Goal: Task Accomplishment & Management: Complete application form

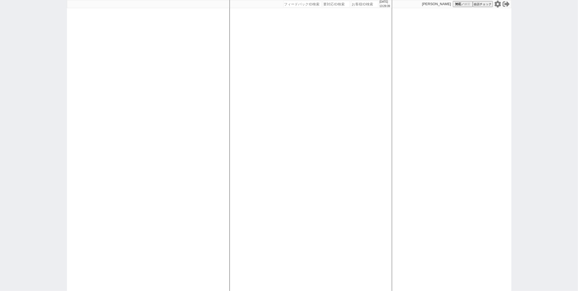
click at [166, 80] on div at bounding box center [148, 145] width 163 height 291
select select
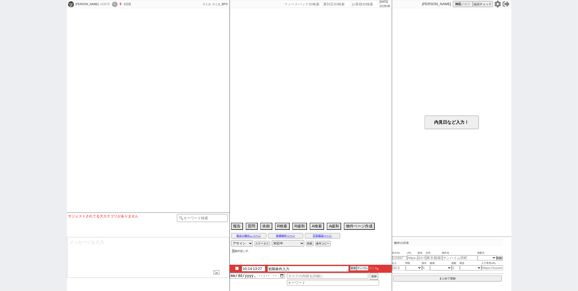
select select
select select "1"
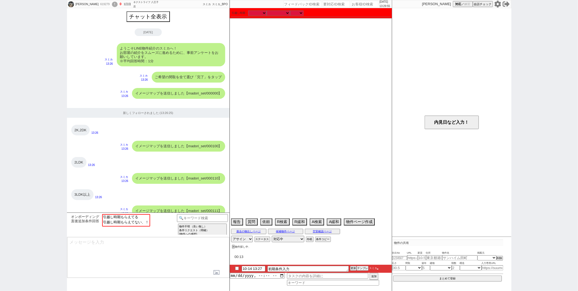
scroll to position [324, 0]
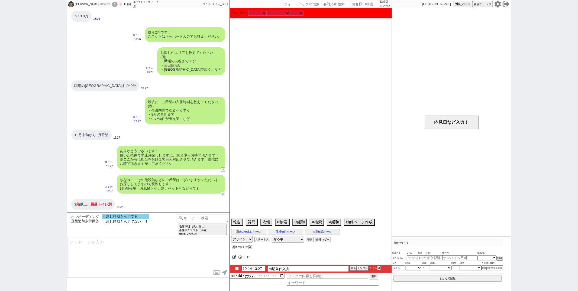
click at [132, 216] on option "引越し時期もらえてる" at bounding box center [125, 216] width 47 height 5
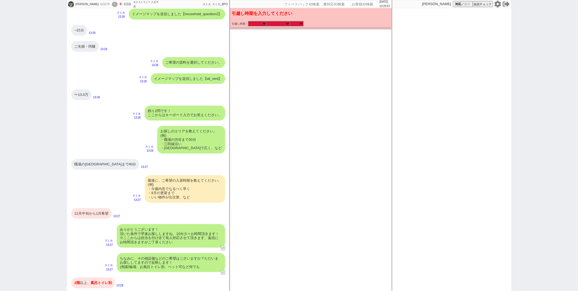
scroll to position [245, 0]
click at [279, 25] on select "なる早 未定 いつでも 物件あれば 年内 来年 1月 2月 3月 4月 5月 6月 7月 8月 9月 10月 11月 12月 春 夏 秋 冬" at bounding box center [278, 23] width 23 height 5
select select "12"
click at [267, 21] on select "なる早 未定 いつでも 物件あれば 年内 来年 1月 2月 3月 4月 5月 6月 7月 8月 9月 10月 11月 12月 春 夏 秋 冬" at bounding box center [278, 23] width 23 height 5
select select "2025"
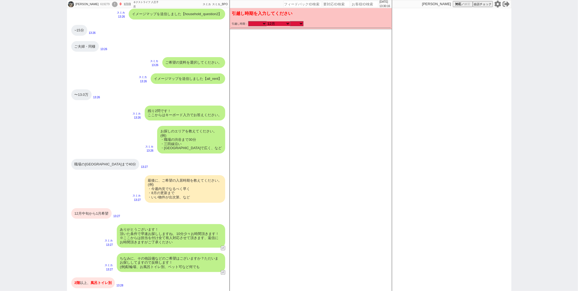
checkbox input "false"
checkbox input "true"
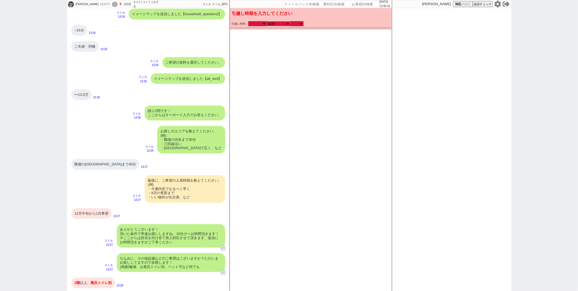
checkbox input "true"
checkbox input "false"
checkbox input "true"
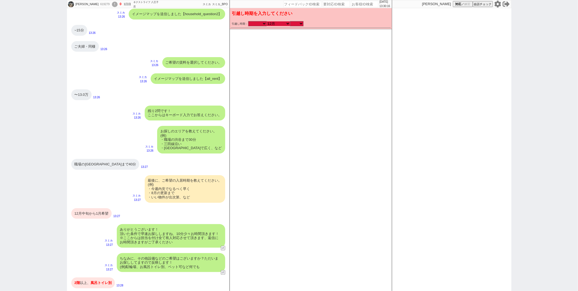
checkbox input "true"
click at [298, 25] on select "のみ 上旬 中旬 下旬 末 まで 1日 2日 3日 4日 5日 6日 7日 8日 9日 10日 11日 12日 13日 14日 15日 16日 17日 18日…" at bounding box center [297, 23] width 14 height 5
select select "33"
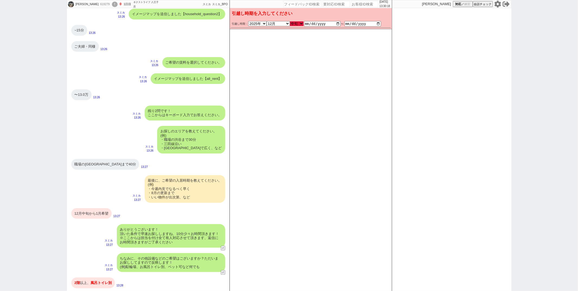
click at [290, 21] on select "のみ 上旬 中旬 下旬 末 まで 1日 2日 3日 4日 5日 6日 7日 8日 9日 10日 11日 12日 13日 14日 15日 16日 17日 18日…" at bounding box center [297, 23] width 14 height 5
type input "2025-12-10"
type input "2025-12-20"
checkbox input "false"
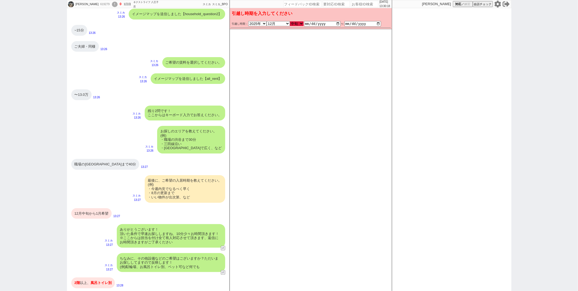
checkbox input "false"
checkbox input "true"
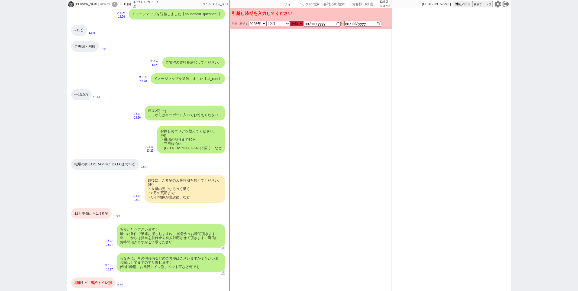
checkbox input "false"
checkbox input "true"
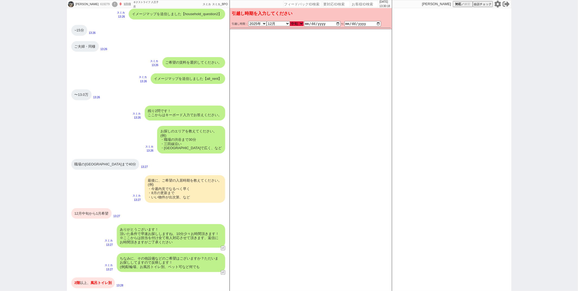
checkbox input "true"
type textarea "かしこまりました！ただ今お探ししております、追加のご希望もお気軽にお願いします！"
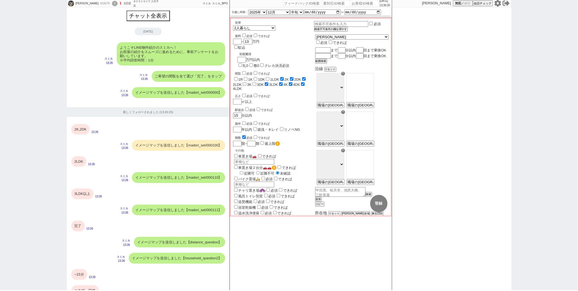
scroll to position [325, 0]
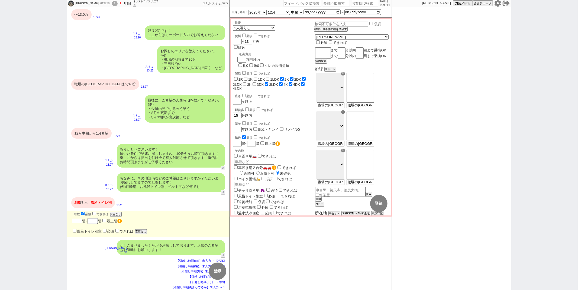
click at [78, 221] on input "number" at bounding box center [77, 221] width 10 height 5
checkbox input "false"
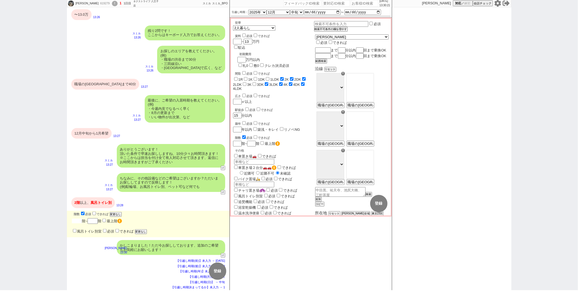
checkbox input "true"
checkbox input "false"
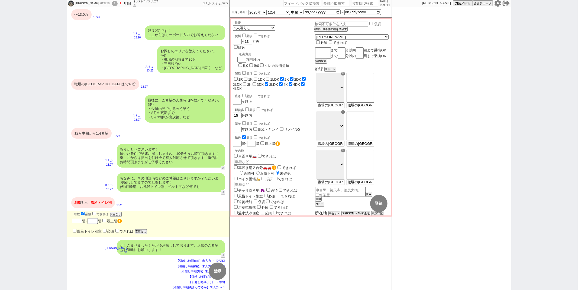
checkbox input "true"
type input "2"
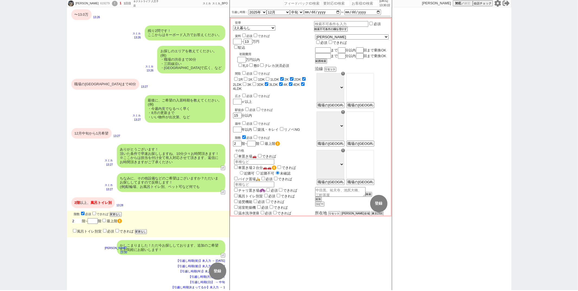
type input "2"
checkbox input "false"
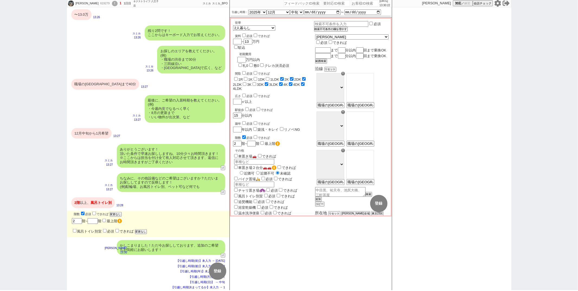
checkbox input "true"
checkbox input "false"
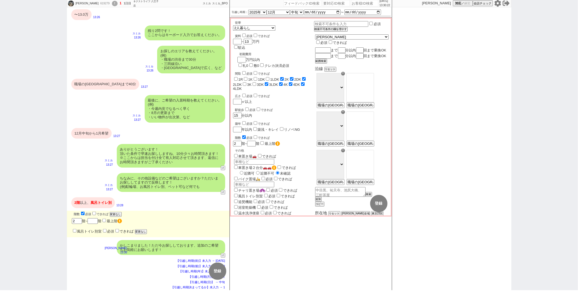
checkbox input "true"
click at [76, 231] on label "風呂トイレ別室" at bounding box center [87, 232] width 30 height 4
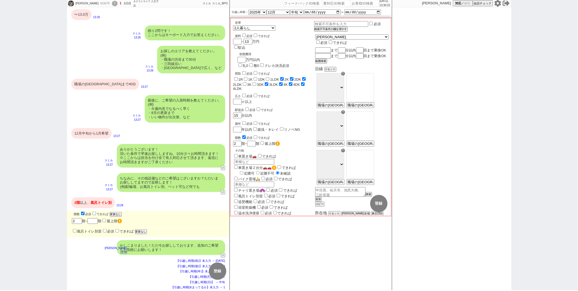
click at [76, 231] on input "風呂トイレ別室" at bounding box center [75, 231] width 4 height 4
checkbox input "true"
checkbox input "false"
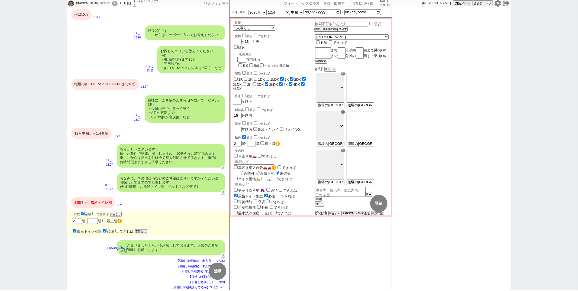
checkbox input "false"
checkbox input "true"
checkbox input "false"
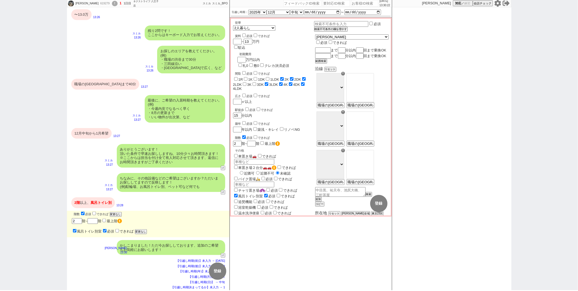
checkbox input "false"
checkbox input "true"
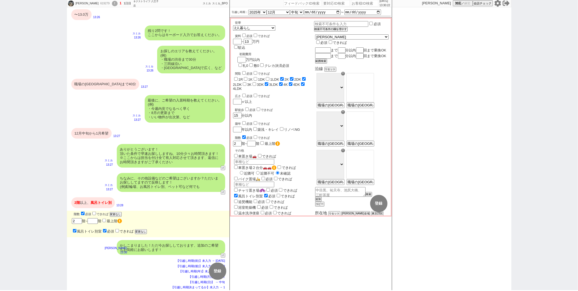
checkbox input "true"
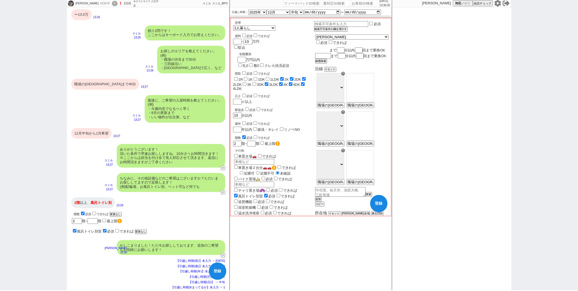
click at [330, 48] on input "text" at bounding box center [322, 50] width 15 height 5
type input "ｘ"
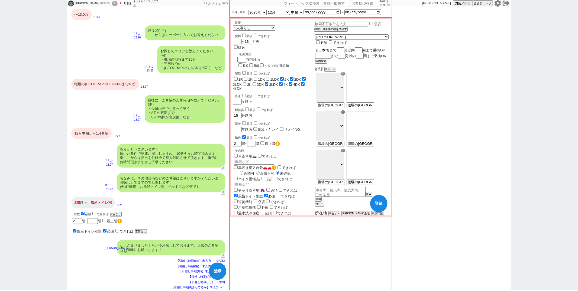
type input "新日本橋"
click at [345, 48] on input "number" at bounding box center [341, 50] width 7 height 5
checkbox input "false"
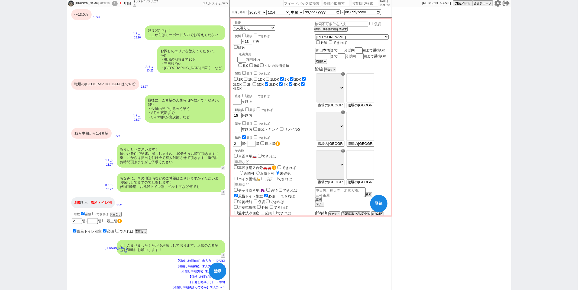
checkbox input "false"
checkbox input "true"
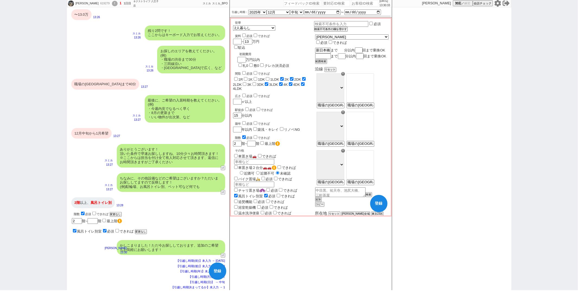
checkbox input "false"
checkbox input "true"
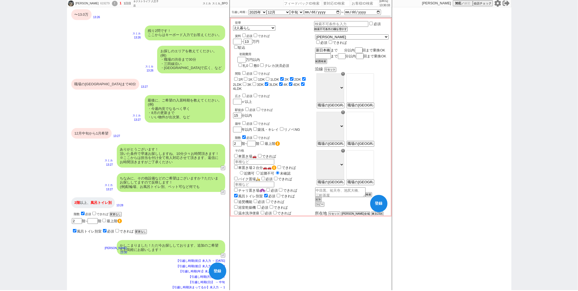
checkbox input "true"
type input "4"
checkbox input "false"
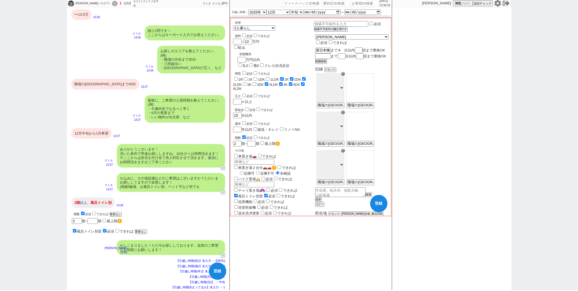
checkbox input "false"
checkbox input "true"
checkbox input "false"
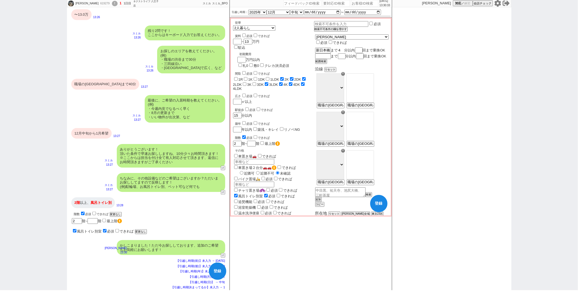
checkbox input "false"
checkbox input "true"
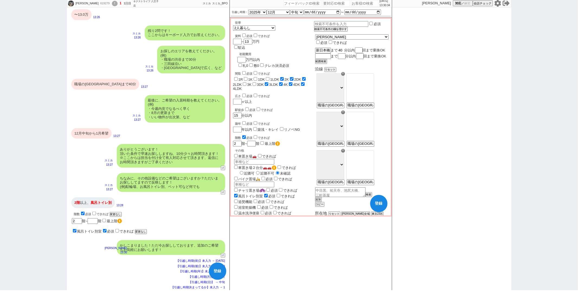
type input "40"
click at [326, 63] on button "範囲検索" at bounding box center [320, 62] width 11 height 4
checkbox input "false"
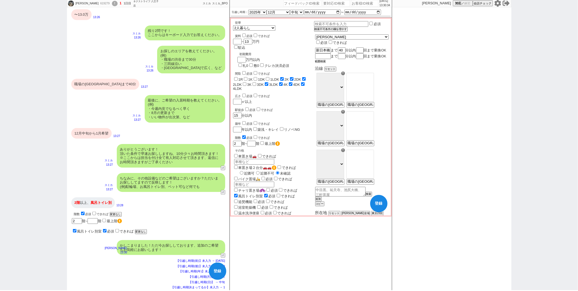
checkbox input "false"
checkbox input "true"
checkbox input "false"
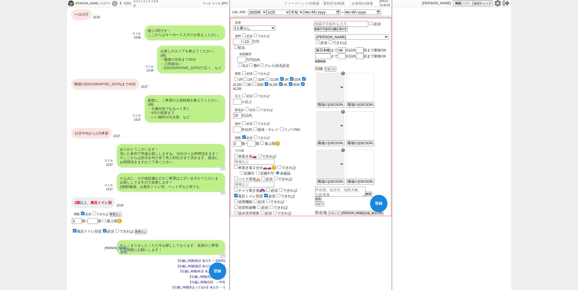
checkbox input "false"
checkbox input "true"
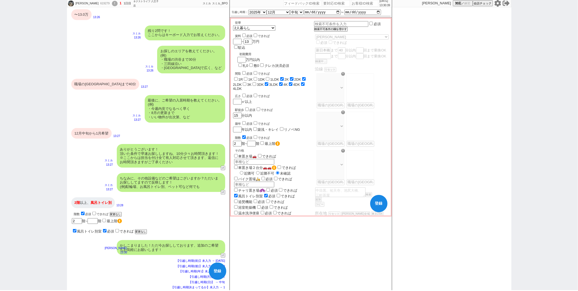
select select "11"
select select "404"
select select "75"
select select "14"
select select "23"
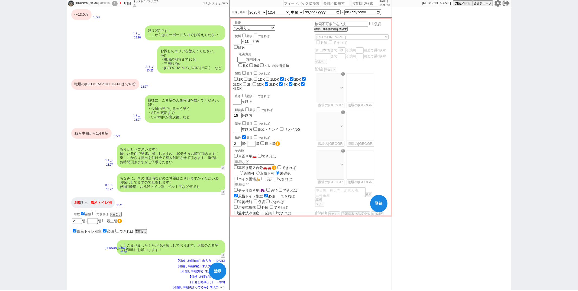
select select "60"
select select "63"
select select "62"
select select "71"
select select "70"
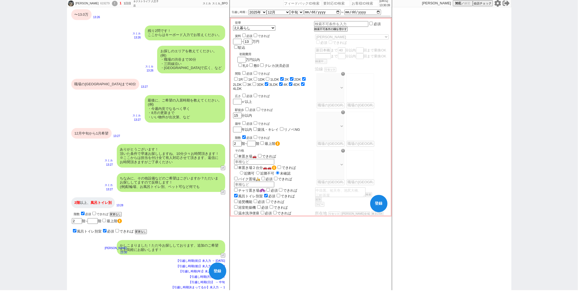
select select "64"
select select "65"
select select "59"
select select "29"
select select "878"
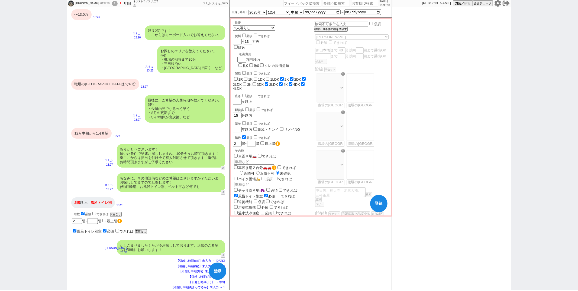
select select "69"
select select "67"
select select "66"
select select "57"
select select "1413"
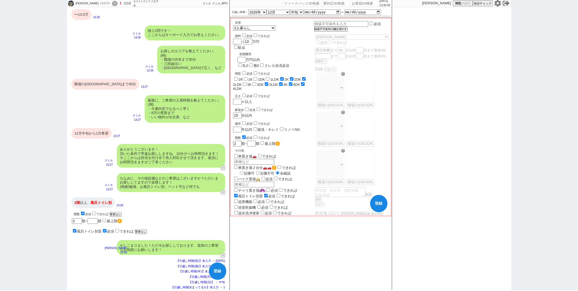
select select "25"
select select "793"
select select "33"
select select "950"
select select "72"
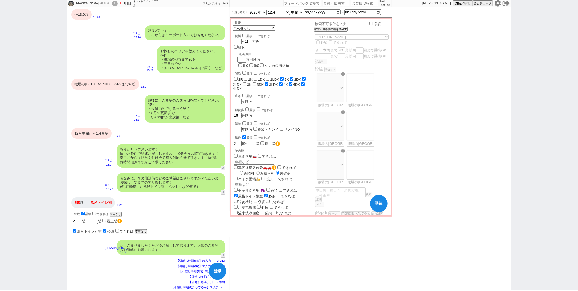
select select "68"
select select "9"
select select "338"
select select "12"
select select "428"
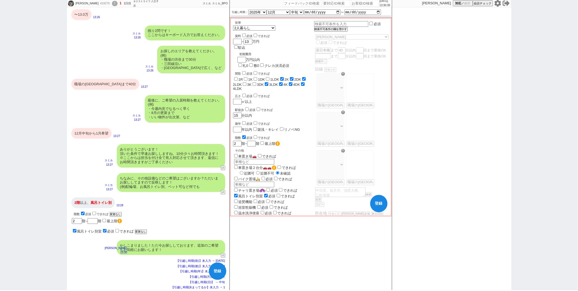
select select "50"
select select "56"
select select "74"
select select "7"
select select "212"
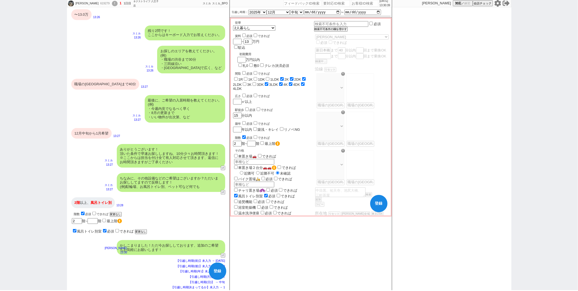
select select "53"
select select "1332"
select select "15"
select select "507"
select select "52"
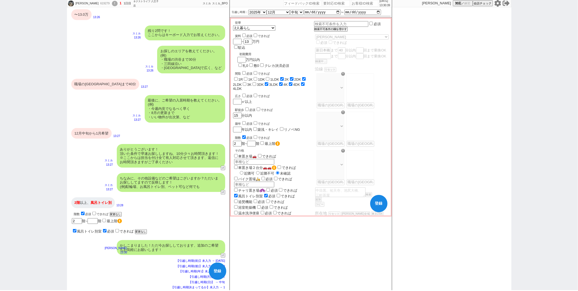
select select "1312"
select select "47"
select select "1210"
select select "48"
select select "44"
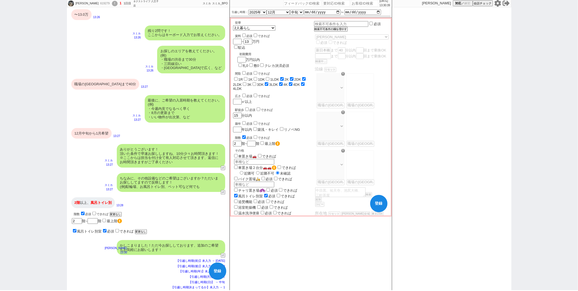
select select "1152"
select select "54"
select select "1358"
select select "27"
select select "849"
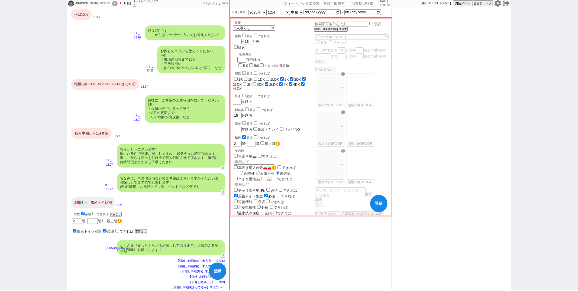
select select "77"
select select "30"
select select "76"
select select "34"
select select "73"
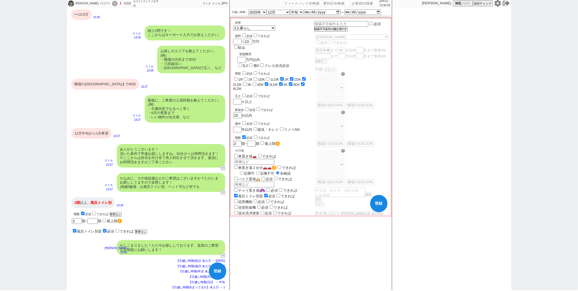
select select "1763"
select select "38"
select select "1085"
select select "35"
select select "1014"
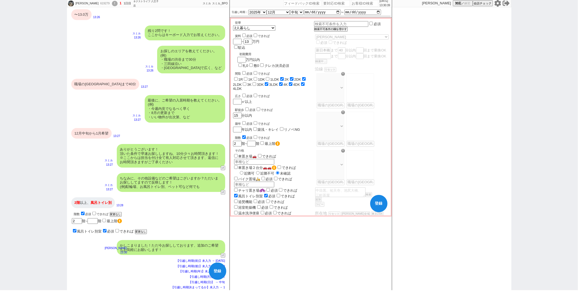
select select "24"
select select "61"
select select "36"
select select "1053"
select select "55"
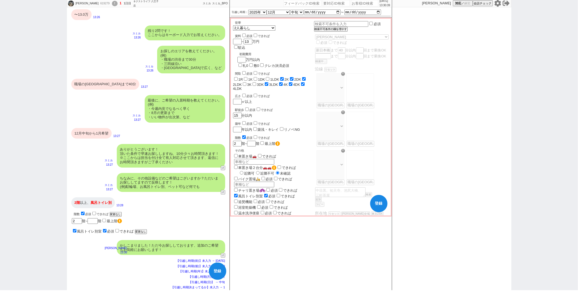
select select "16"
select select "553"
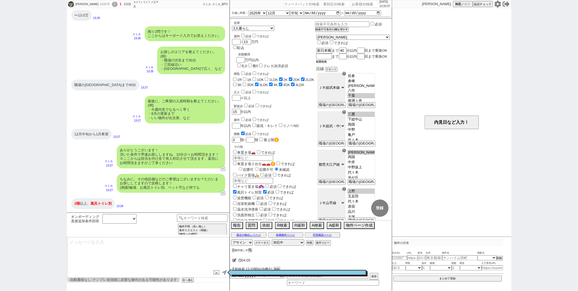
select select "11"
select select "75"
select select "14"
select select "23"
select select "723"
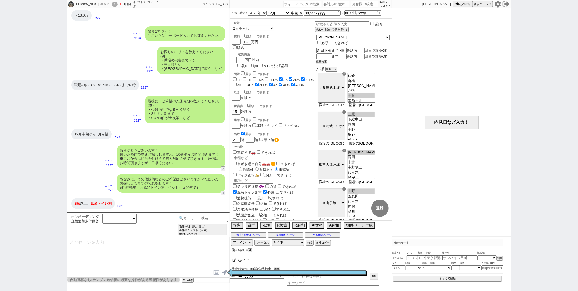
select select "60"
select select "63"
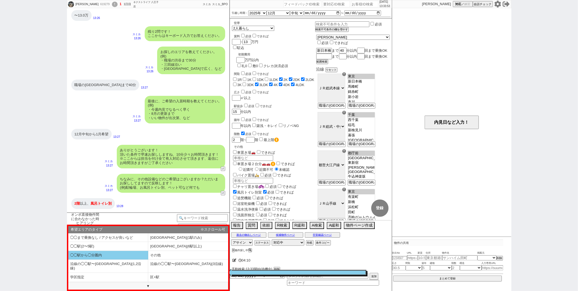
click at [136, 256] on li "◯◯駅から◯分圏内" at bounding box center [108, 255] width 80 height 9
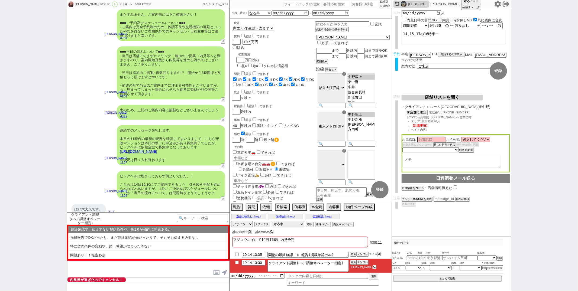
scroll to position [1342, 0]
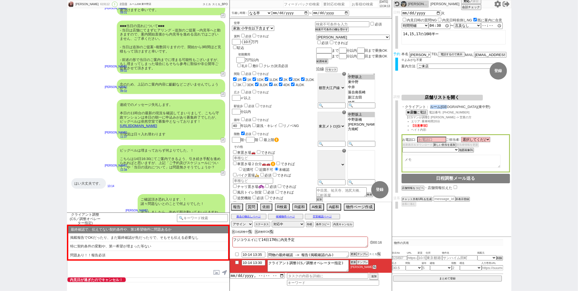
drag, startPoint x: 431, startPoint y: 107, endPoint x: 448, endPoint y: 107, distance: 17.1
click at [448, 107] on span "ルーム338 東中野店(東中野)" at bounding box center [470, 107] width 80 height 4
copy span "ルーム338"
click at [447, 53] on button "電話するので表示" at bounding box center [451, 55] width 27 height 4
click at [0, 0] on select "電話の理由 356 初日調整での禊 357 問物漏れ回収 359 内見日が怪しいので前倒し&他社消し 360 調整まできて無言が長いマンを起こす 361 調整…" at bounding box center [0, 0] width 0 height 0
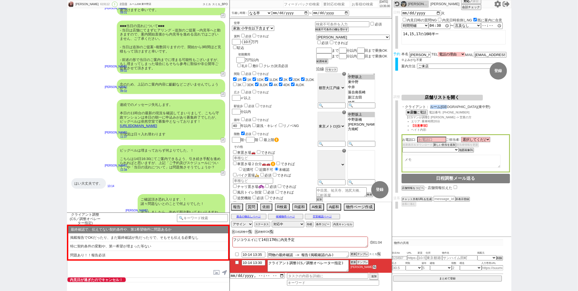
click select "電話の理由 356 初日調整での禊 357 問物漏れ回収 359 内見日が怪しいので前倒し&他社消し 360 調整まできて無言が長いマンを起こす 361 調整…" at bounding box center [451, 54] width 27 height 5
click at [420, 59] on span "※よみがな不要" at bounding box center [412, 59] width 21 height 3
click at [413, 64] on b "お客様" at bounding box center [413, 65] width 10 height 4
click at [118, 192] on div "ご確認頂き恐れ入ります、！ 諸々問題ないとのことで何よりでした！ そうしましたら、改めて順次動いてまいりますね。 松井健太朗 13:20 41052-A1" at bounding box center [148, 206] width 163 height 29
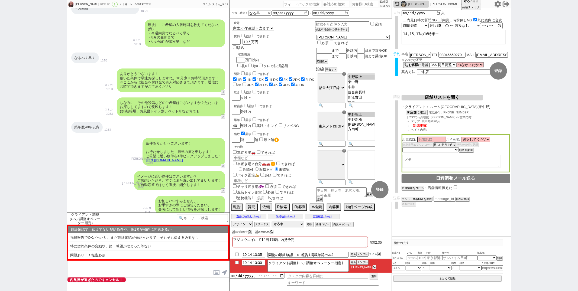
scroll to position [695, 0]
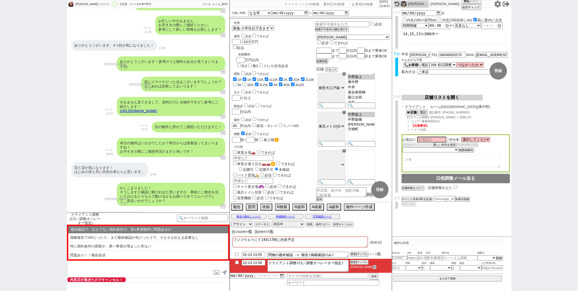
click at [234, 255] on input "checkbox" at bounding box center [237, 255] width 8 height 4
click at [350, 256] on button "更新" at bounding box center [352, 255] width 5 height 4
click at [256, 264] on input "10-14 13:30" at bounding box center [254, 262] width 24 height 5
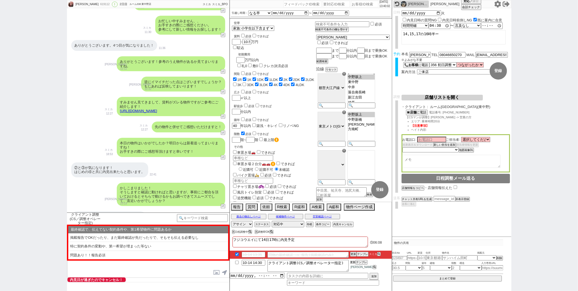
click at [351, 263] on button "更新" at bounding box center [352, 263] width 5 height 4
click at [476, 63] on select "つながったか つながった つながらなかった" at bounding box center [470, 65] width 27 height 5
click at [457, 63] on select "つながったか つながった つながらなかった" at bounding box center [470, 65] width 27 height 5
click at [345, 264] on textarea "クライアント調整(CS／調整オペレーター指定)" at bounding box center [308, 266] width 81 height 12
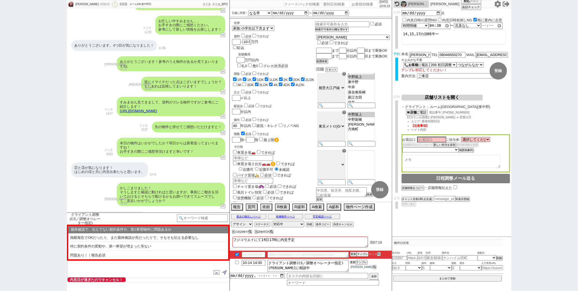
click at [351, 262] on button "更新" at bounding box center [352, 263] width 5 height 4
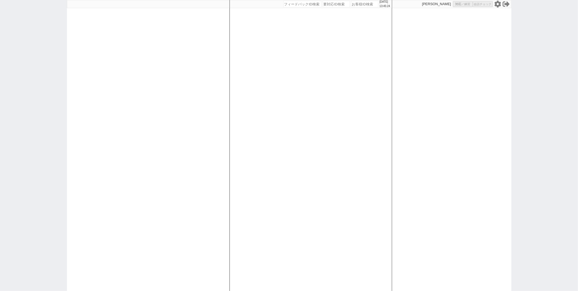
select select
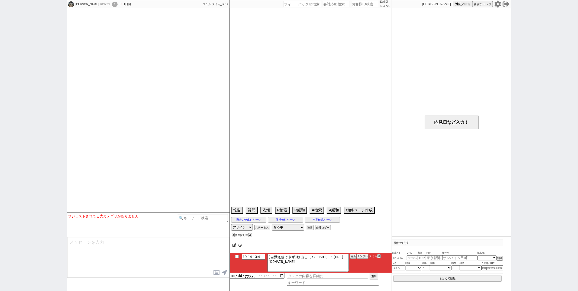
select select "2025"
select select "12"
select select "33"
select select "1"
select select "11"
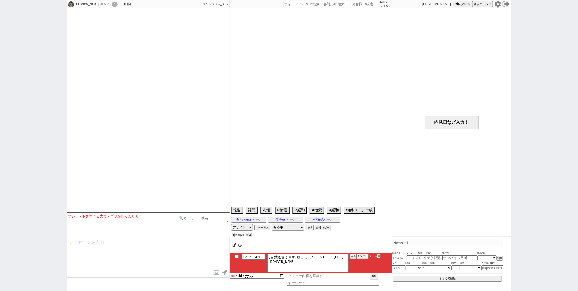
select select "23"
select select "75"
select select "14"
select select "72"
select select "29"
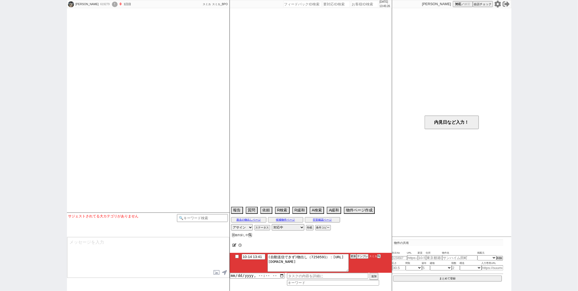
select select "70"
select select "60"
select select "57"
select select "65"
select select "63"
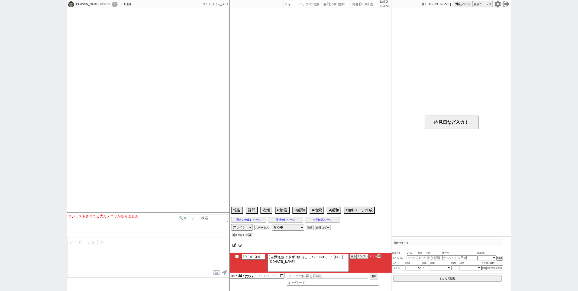
select select "62"
select select "71"
select select "64"
select select "69"
select select "50"
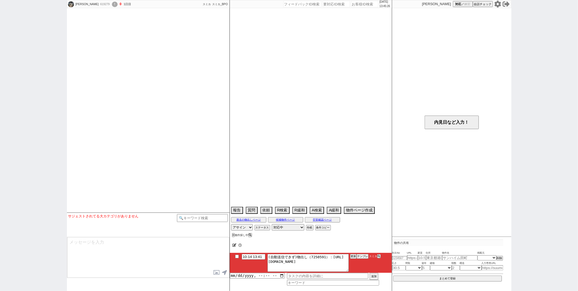
select select "67"
select select "59"
select select "52"
select select "25"
select select "3116"
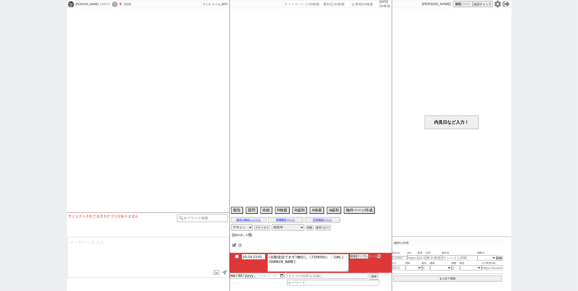
select select "12"
select select "19"
select select "68"
select select "9"
select select "330"
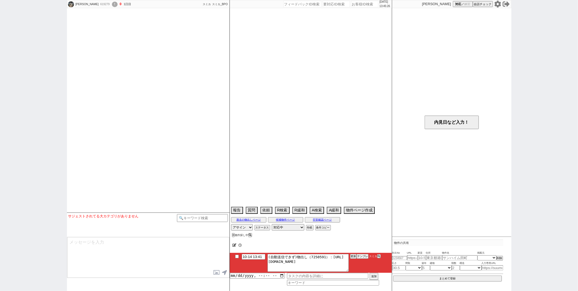
select select "33"
select select "74"
select select "53"
select select "54"
select select "48"
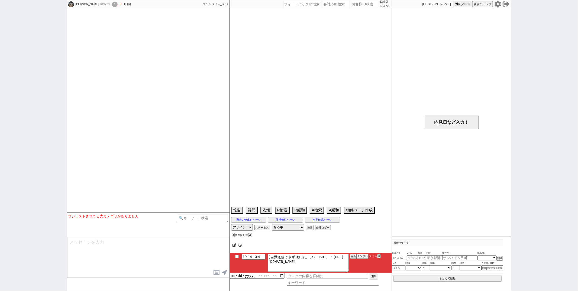
select select "47"
select select "15"
select select "66"
select select "44"
select select "56"
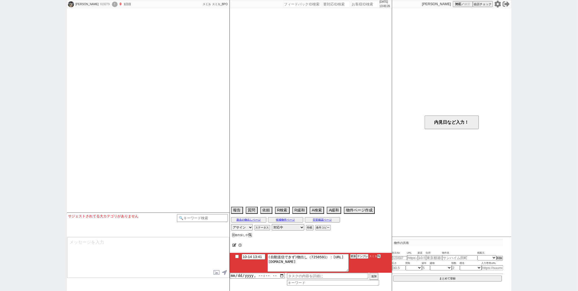
select select "76"
select select "10"
select select "372"
select select "35"
select select "7"
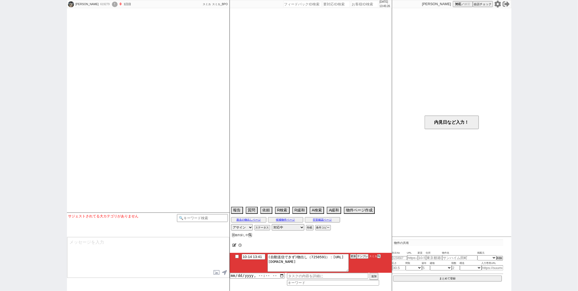
select select "38"
select select "24"
select select "73"
select select "36"
select select "55"
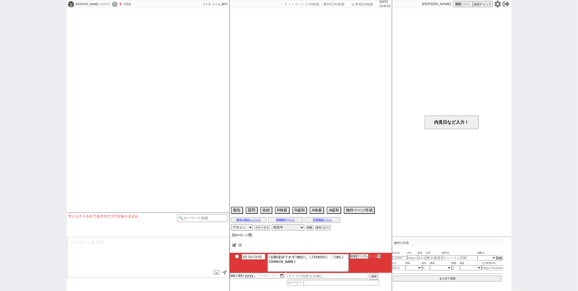
select select "27"
select select "77"
select select "16"
select select "538"
select select "51"
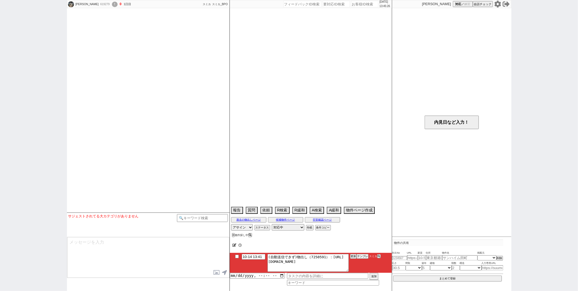
select select "30"
select select "34"
select select "58"
select select "61"
select select "17"
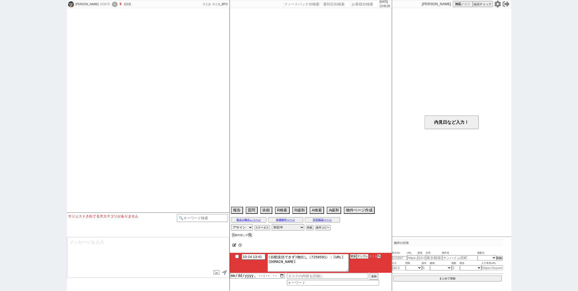
select select "32"
select select "31"
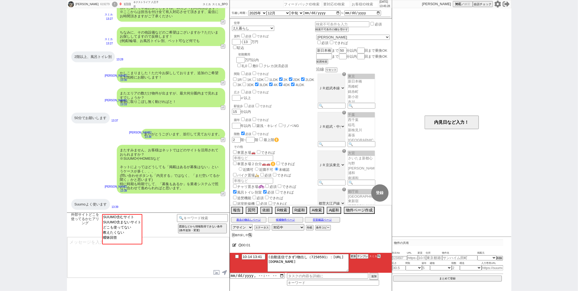
scroll to position [28, 0]
select select "SUUMO含むサイト"
click at [132, 217] on option "SUUMO含むサイト" at bounding box center [121, 216] width 39 height 5
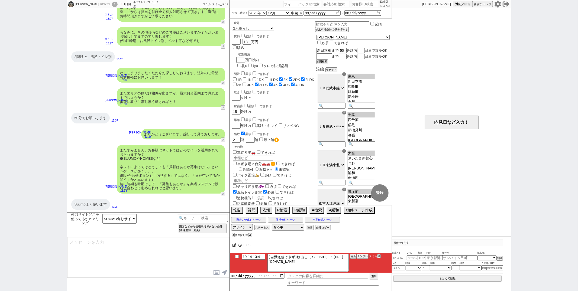
type textarea "ご確認ありがとうございます！ やはりスーモさんが掲載量ですとNo1なのは間違いないかと思います！ 一方で、数が多い分、更新が追いついておらず埋まってる物件も多…"
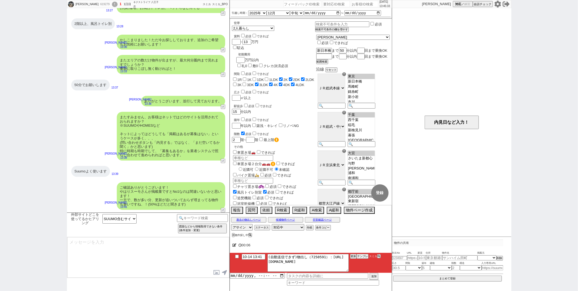
type textarea "こちらのお探しの参考にするため、また空室状況を確認するため等で、今後も「外部サイトで物件見つけられましたか？」と定期的にヒアリングさせて頂いてもよろしいでしょ…"
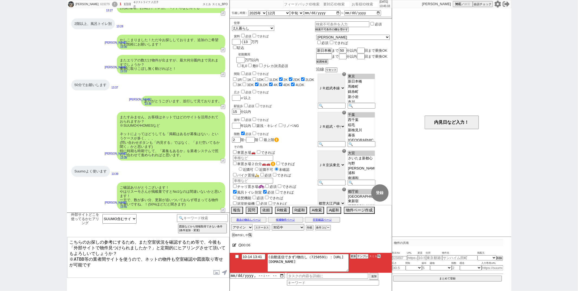
type input "10-14 13:48"
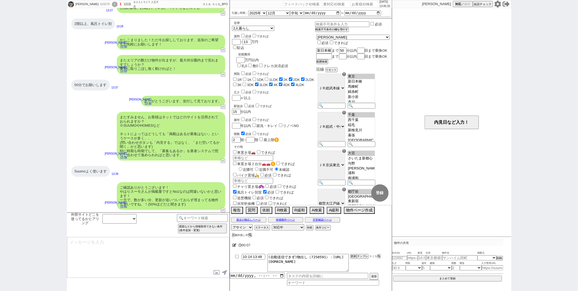
scroll to position [538, 0]
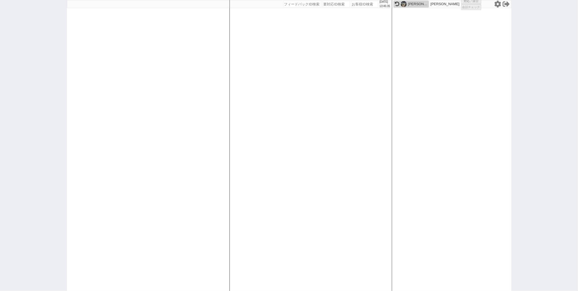
select select "1"
select select "2"
select select "9"
select select
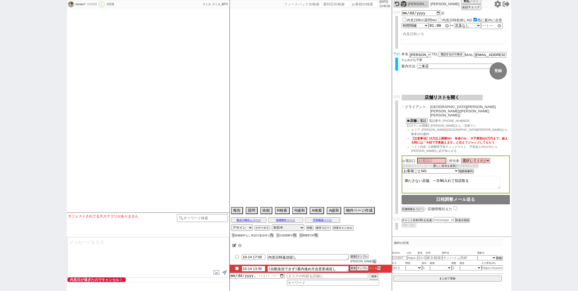
type textarea "他社なし　馬場店のみ→シエル満たさない店舗なのでソレイユで調整するしかない"
select select "15"
select select "0"
select select "71"
select select "75"
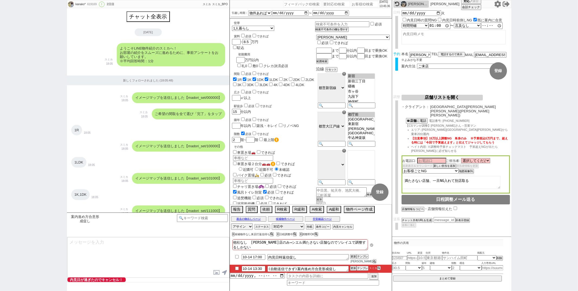
type textarea "また、先日の@@【要書き換え！案内の進め方】の件はいかがでしたでしょうか？ 時期が時期で変則的な市場ではありますが、ぜひご希望に合わせられればと！"
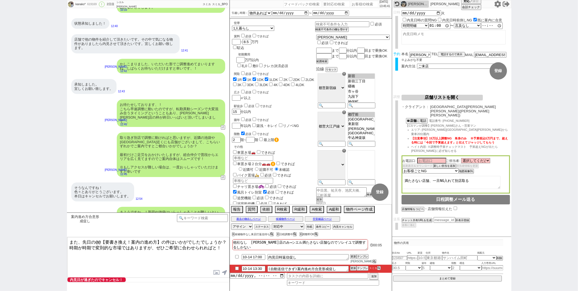
click at [236, 270] on input "checkbox" at bounding box center [237, 269] width 8 height 4
checkbox input "true"
click at [353, 269] on button "更新" at bounding box center [352, 269] width 5 height 4
click at [278, 236] on button "X" at bounding box center [277, 234] width 2 height 3
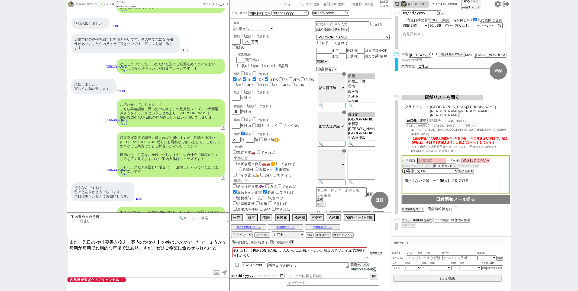
click at [278, 244] on button "X" at bounding box center [277, 242] width 2 height 3
click at [176, 207] on div "さようですか、！新宿や池袋はいらっしゃることが難しいといった形ですね。 そうしますと、別日で再調整できればと存じますが直近ご都合の良い日時はいかがでしょうか？" at bounding box center [171, 221] width 108 height 28
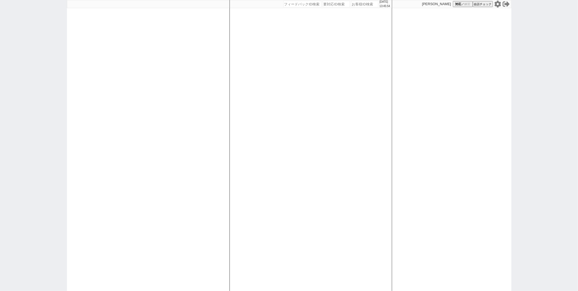
click at [273, 167] on div "[DATE] 13:45:54 候補物件を追加してしてください 紹介した物件一覧 他社物件を追加する 空室確認ページに追加・削除 紹介した物件一覧 他社物件を…" at bounding box center [311, 145] width 163 height 291
select select "2"
select select
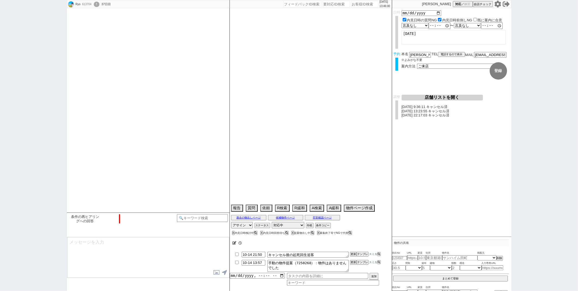
type textarea "調整前キャンセル ガーデンコーポ不動前、再募集出たら教えてほしい"
select select "2025"
select select "10"
select select "36"
select select "0"
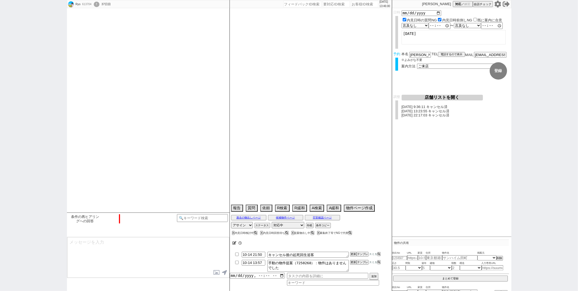
select select "47"
select select "53"
select select "14"
select select "476"
select select "75"
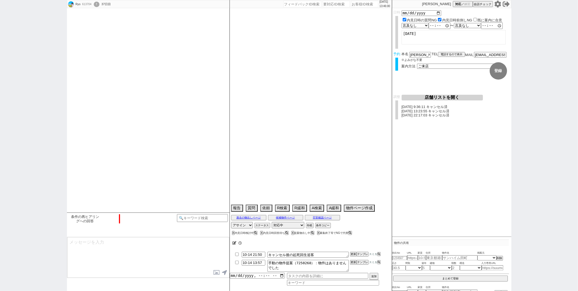
select select "[DATE]"
select select "64"
select select "[DATE]"
select select "62"
select select "1527"
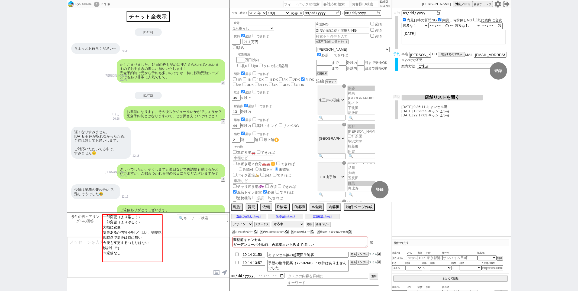
scroll to position [192, 0]
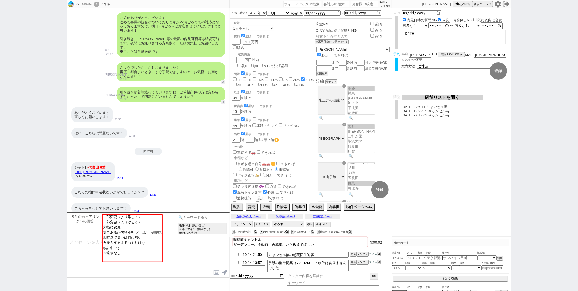
click at [202, 219] on input at bounding box center [202, 217] width 51 height 7
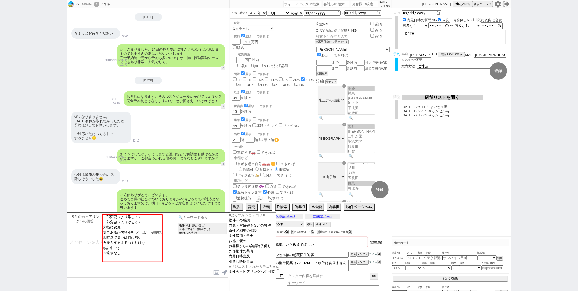
scroll to position [0, 0]
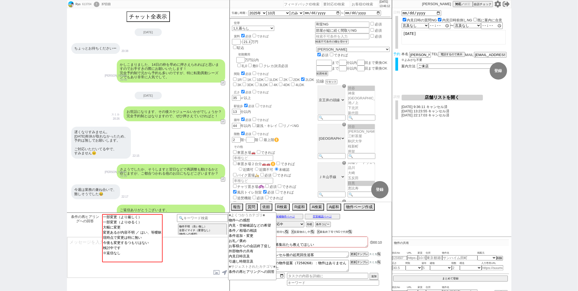
click at [190, 255] on textarea at bounding box center [148, 257] width 162 height 41
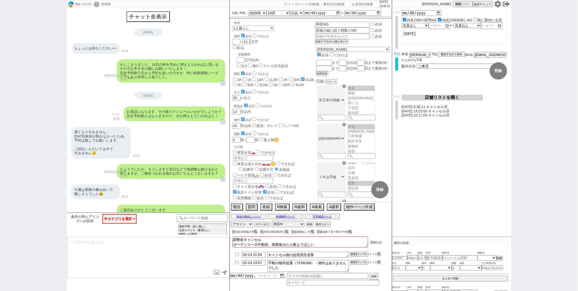
scroll to position [192, 0]
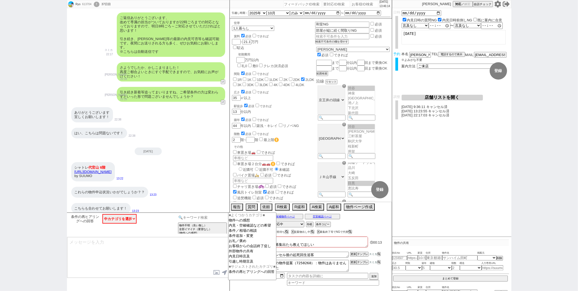
click at [193, 220] on input at bounding box center [202, 217] width 51 height 7
click at [239, 228] on option "内見・空確確認などの希望" at bounding box center [253, 225] width 48 height 5
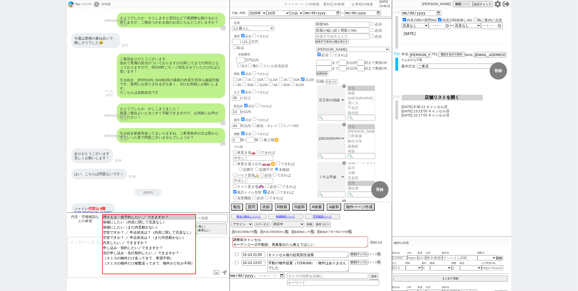
scroll to position [527, 0]
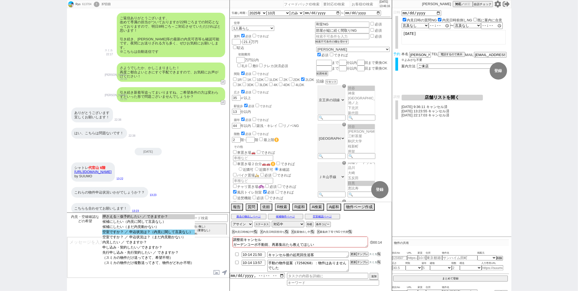
select select "空室ですか？ ／ 申込状況は？（内見に関して言及なし）"
click at [166, 235] on option "空室ですか？ ／ 申込状況は？（内見に関して言及なし）" at bounding box center [148, 232] width 93 height 5
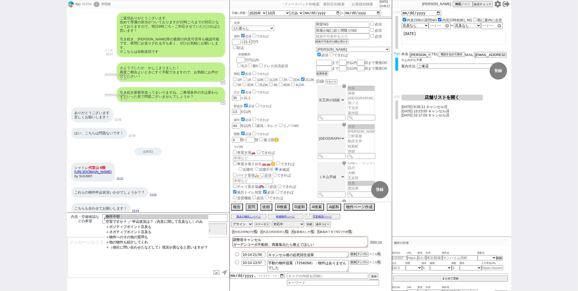
select select "空室ですか？ ／ 申込状況は？（内見に関して言及なし）のみ"
click at [174, 224] on select "物件不明 空室ですか？ ／ 申込状況は？（内見に関して言及なし）のみ ＋ポジティブポイント言及も ＋ネガティブポイント言及も ＋物件へのその他の質問も ＋他の…" at bounding box center [156, 235] width 103 height 42
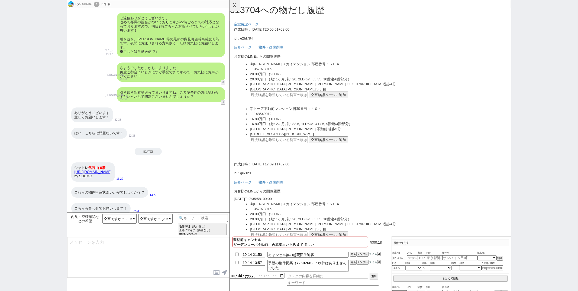
click at [238, 7] on button "☓" at bounding box center [235, 5] width 10 height 11
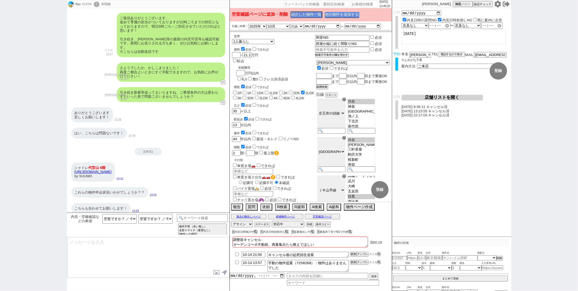
click at [350, 18] on button "他社物件を追加する" at bounding box center [342, 15] width 35 height 6
type input "37336142"
type input "[URL][DOMAIN_NAME]"
select select "1"
select select
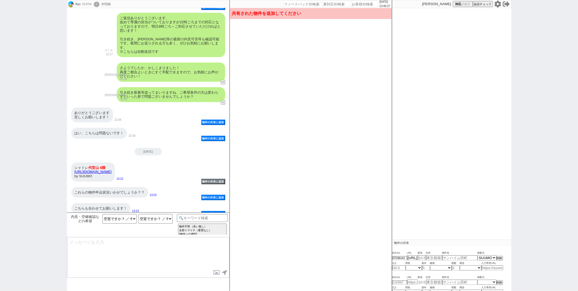
type input "17.2"
type input "[PERSON_NAME][PERSON_NAME][GEOGRAPHIC_DATA]"
type input "シャトレ代官山 603号室"
type input "44.55"
select select "3"
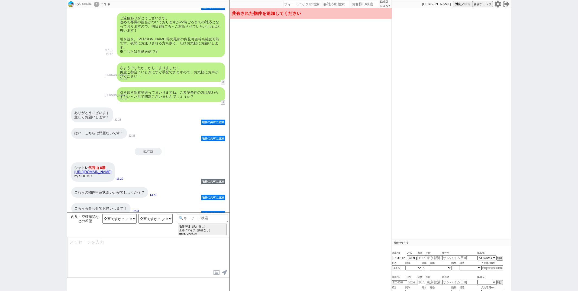
type input "51"
select select "0"
type input "6"
select select "5"
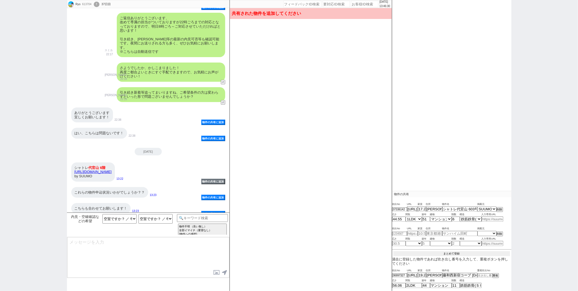
click at [439, 252] on button "まとめて登録" at bounding box center [451, 254] width 117 height 5
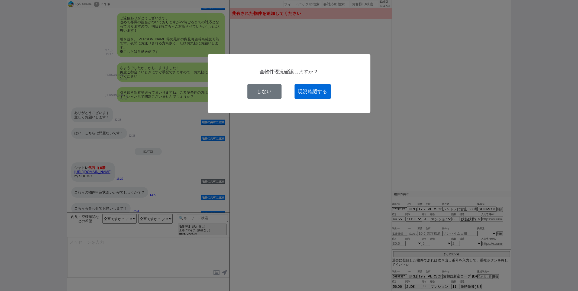
click at [318, 85] on button "現況確認する" at bounding box center [313, 91] width 36 height 15
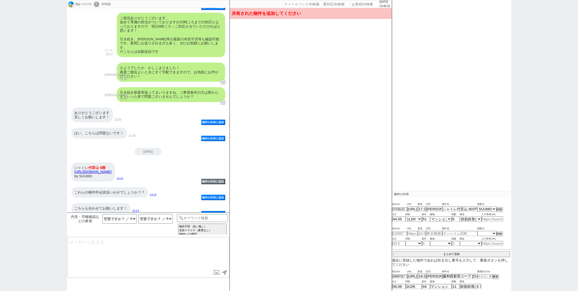
select select
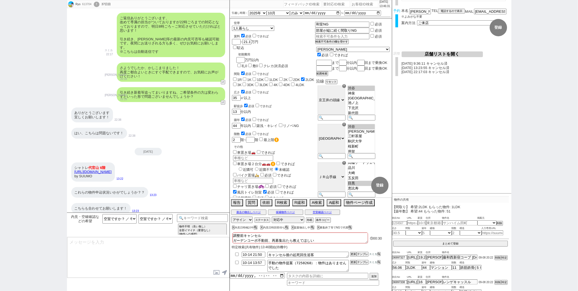
scroll to position [43, 0]
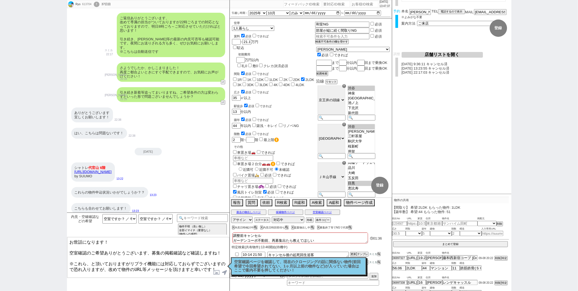
type textarea "お世話になります！ 空室確認のご希望ありがとうございます、募集の掲載確認など確認しますね！ ※これら、と頂いておりますがリプライ機能には対応しておらずでござい…"
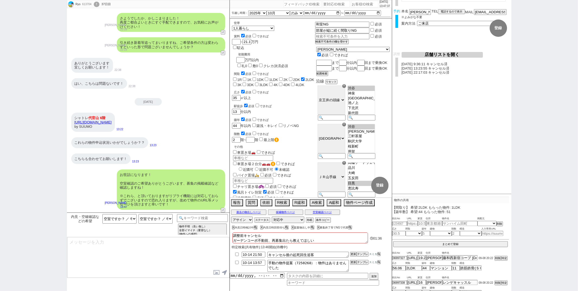
scroll to position [315, 0]
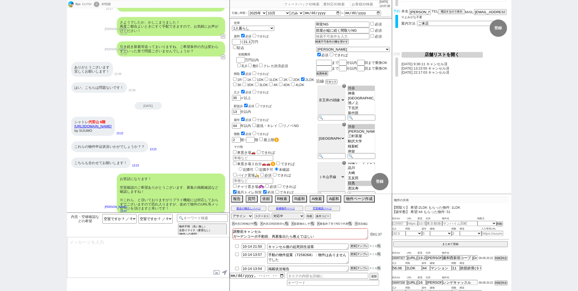
type input "10-14 14:02"
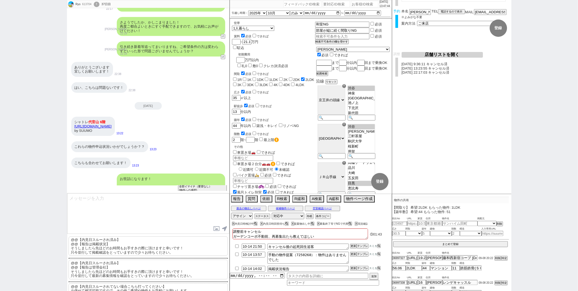
scroll to position [25, 0]
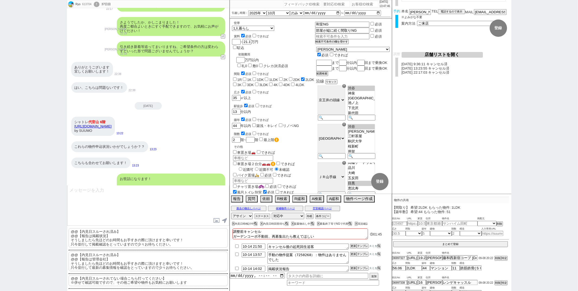
click at [120, 278] on p "@@【内見日スルーされてない場合こちら打ってください】 ※併せて確認可能ですので、その他ご希望や物件もお気軽にお願いします" at bounding box center [148, 280] width 159 height 11
drag, startPoint x: 185, startPoint y: 190, endPoint x: 216, endPoint y: 108, distance: 87.5
click at [216, 108] on div "Ryo 613704 ! 0 37日目 冬眠中 自社客 スミカ スミカ_BPO チャット全表示 [DATE] 内見無し、申込不可なんですね💦 20:07 物件…" at bounding box center [148, 145] width 163 height 291
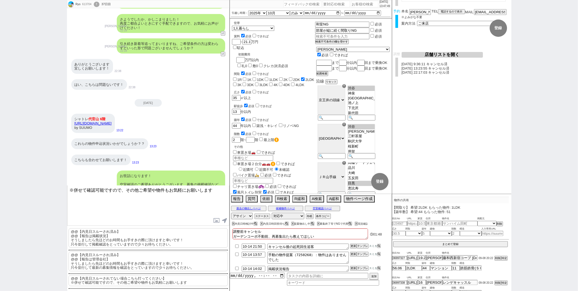
type textarea "※併せて確認可能ですので、その他ご希望や物件もお気軽にお願いします"
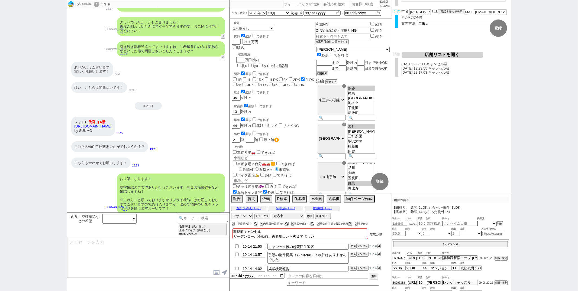
scroll to position [336, 0]
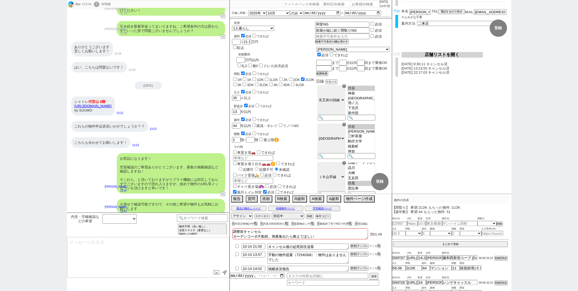
type input "10-14 14:02"
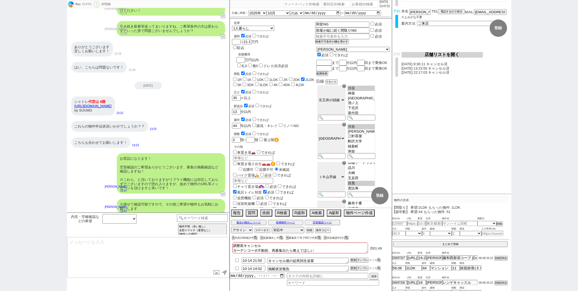
scroll to position [0, 0]
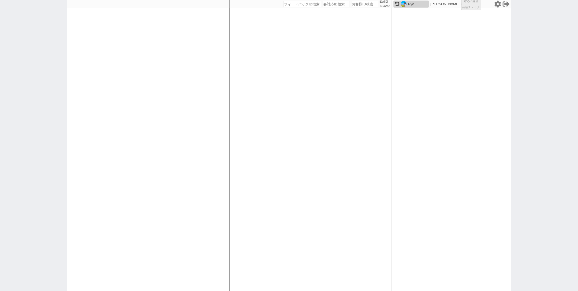
select select "1"
select select "2"
select select
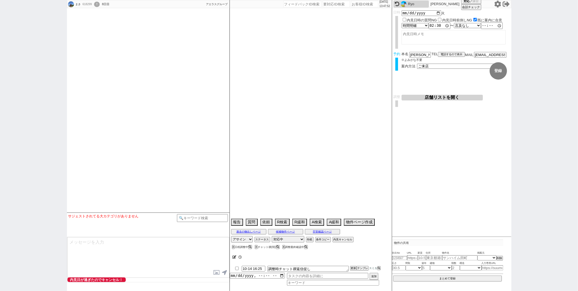
select select
select select "15"
select select "1"
select select "69"
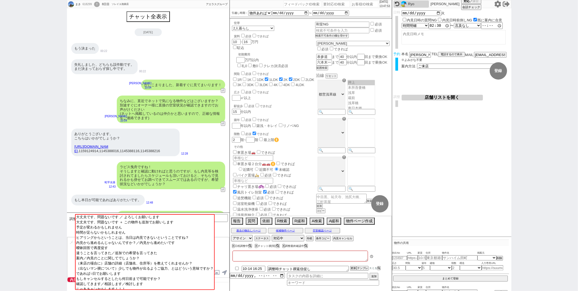
type textarea "錦糸町→[GEOGRAPHIC_DATA]の順で調整"
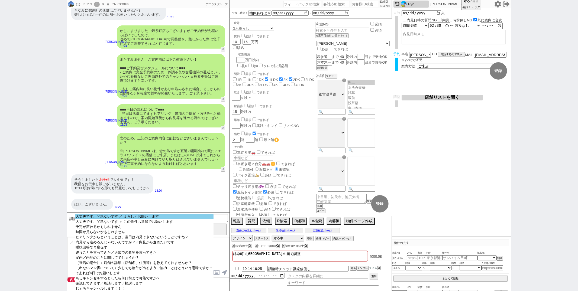
select select "大丈夫です、問題ないです ／ よろしくお願いします"
click at [156, 215] on option "大丈夫です、問題ないです ／ よろしくお願いします" at bounding box center [144, 216] width 139 height 5
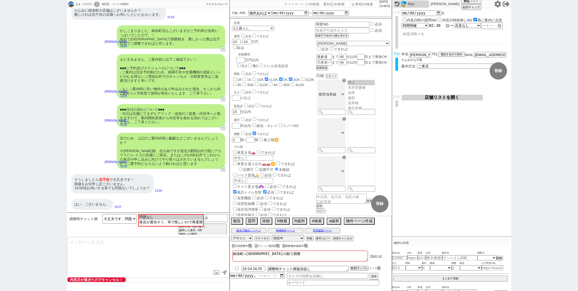
click at [433, 24] on input "14:30:00" at bounding box center [440, 25] width 22 height 5
type input "15:00:00"
click at [500, 75] on button "登録" at bounding box center [498, 70] width 17 height 17
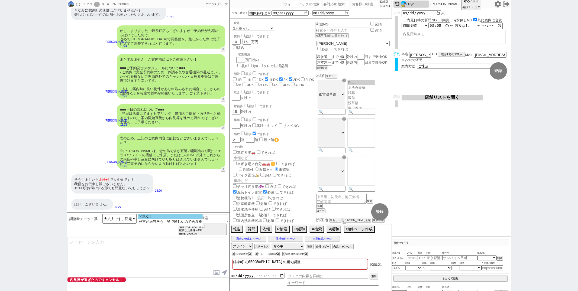
click at [154, 219] on option "問題なし" at bounding box center [170, 216] width 65 height 5
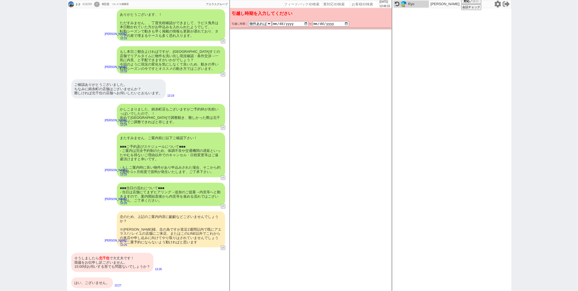
click at [103, 283] on div "はい、ございません。" at bounding box center [92, 283] width 42 height 11
click at [110, 260] on div "そうしましたら 北千住 で大丈夫です！ 我儘をお伝申し訳ございません。 15:00頃お伺いする形でも問題ないでしょうか？" at bounding box center [112, 262] width 82 height 19
click at [308, 23] on input "date" at bounding box center [290, 24] width 37 height 4
type input "[DATE]"
checkbox input "false"
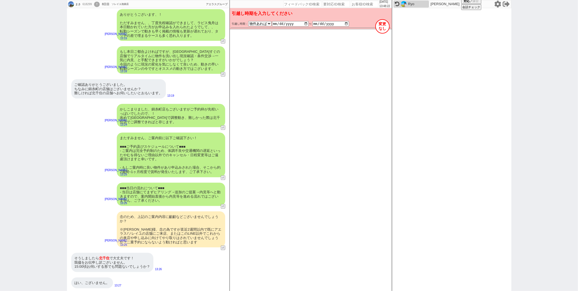
checkbox input "false"
checkbox input "true"
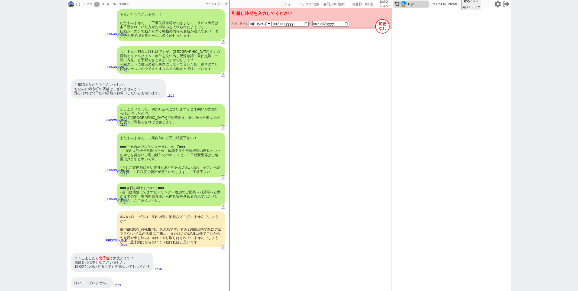
checkbox input "false"
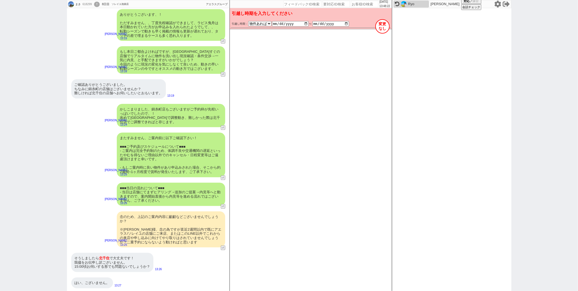
checkbox input "false"
select select "69"
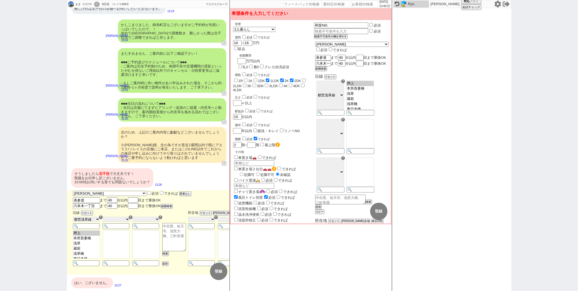
scroll to position [356, 0]
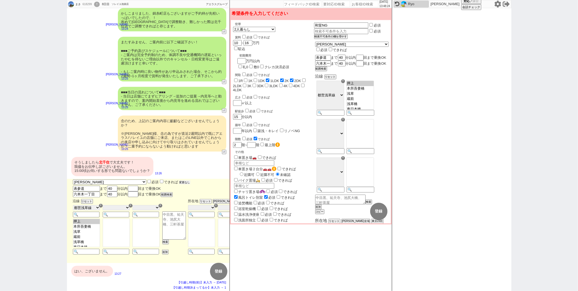
click at [179, 185] on button "変更なし" at bounding box center [184, 183] width 11 height 4
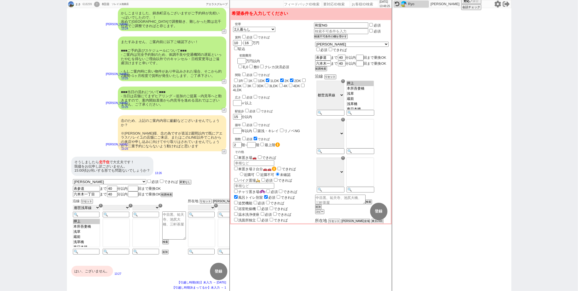
click at [99, 277] on div "はい、ございません。" at bounding box center [92, 271] width 42 height 11
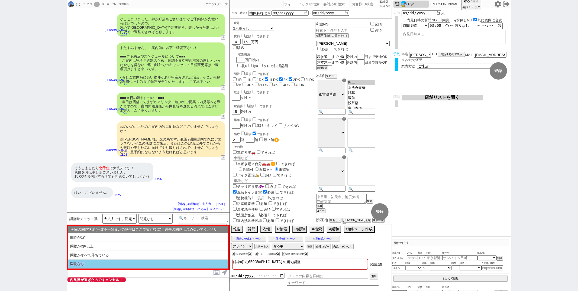
click at [105, 262] on li "問物なし" at bounding box center [148, 264] width 160 height 9
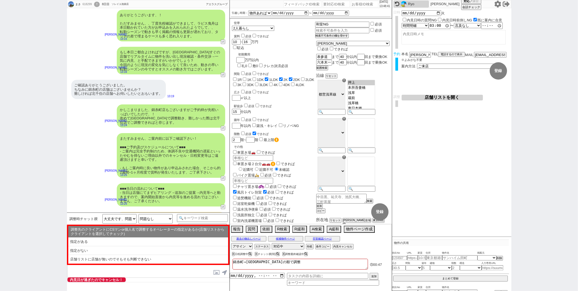
scroll to position [363, 0]
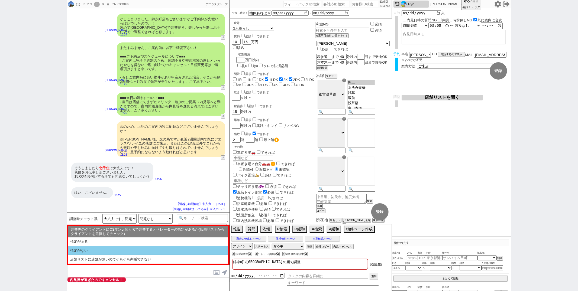
click at [102, 248] on li "指定がない" at bounding box center [148, 251] width 160 height 9
select select "問物なし"
select select "指定がない"
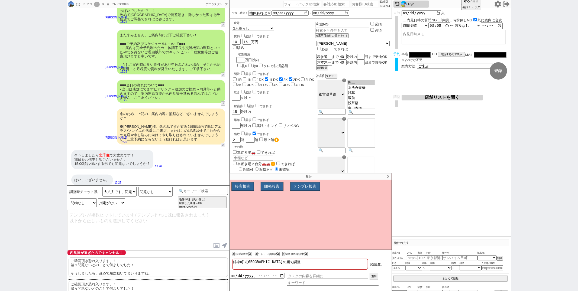
click at [105, 272] on p "ご確認頂き恐れ入ります、！ 諸々問題ないとのことで何よりでした！ そうしましたら、改めて順次動いてまいりますね。" at bounding box center [148, 268] width 159 height 20
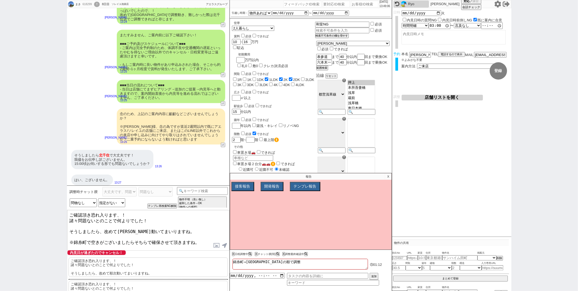
type textarea "ご確認頂き恐れ入ります、！ 諸々問題ないとのことで何よりでした！ そうしましたら、改めて[PERSON_NAME]動いてまいりますね。 ※錦糸町で空きがござい…"
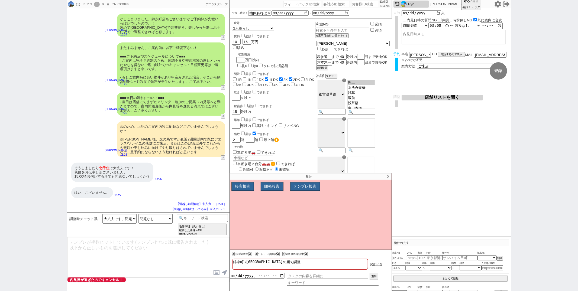
scroll to position [318, 0]
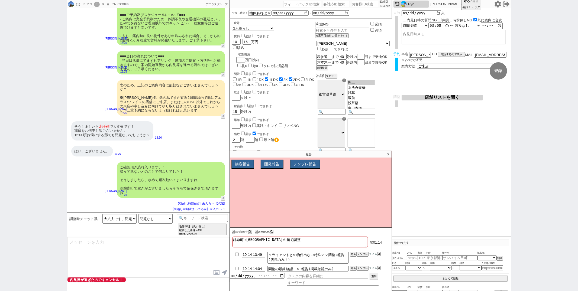
type textarea "@@【@@日程調整するシーンなので、このまま調整報告します。当該の調整ができない方であればそのままcmd+shift+Kで次に進んでください！！(当該の調整が…"
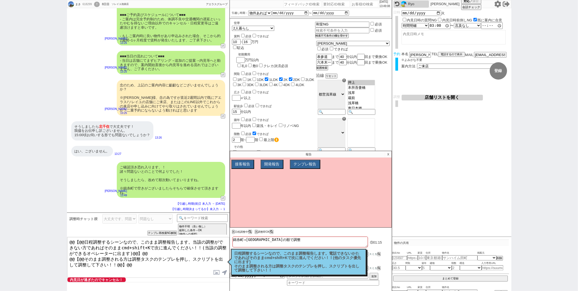
click at [280, 255] on p "日程調整するシーンなので、このまま調整報告します。電話できないかたであればそのままcmd+shift+Kで次に進んでください！！(他のタスク優先に出ます) そ…" at bounding box center [298, 262] width 128 height 21
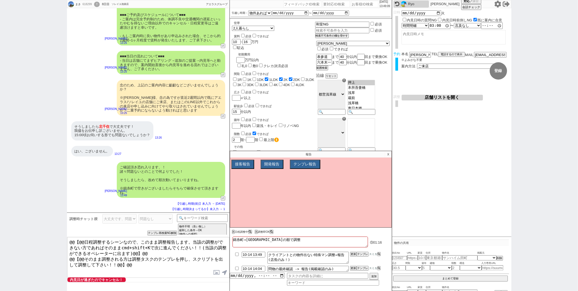
click at [427, 99] on button "店舗リストを開く" at bounding box center [442, 98] width 81 height 6
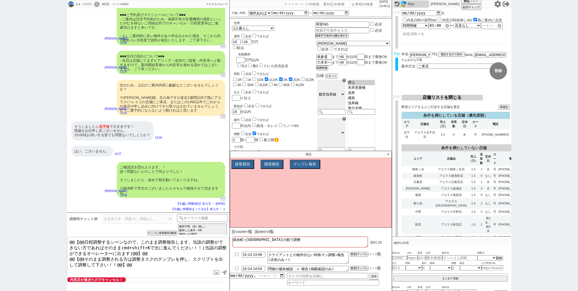
click at [388, 153] on p "X" at bounding box center [388, 154] width 6 height 7
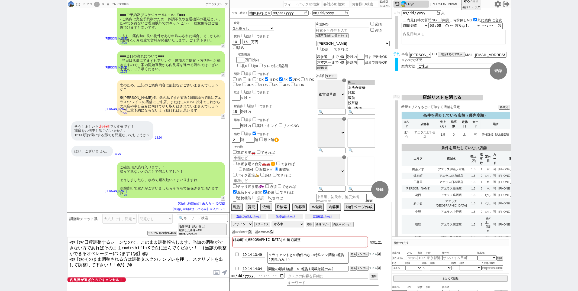
scroll to position [16, 0]
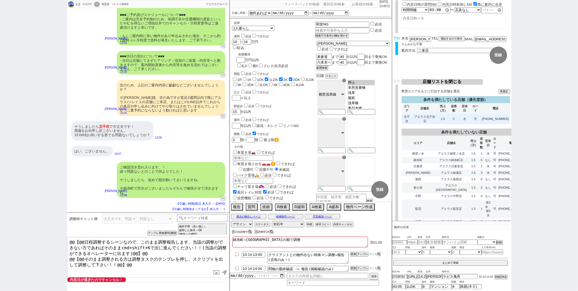
click at [459, 120] on td "0" at bounding box center [454, 119] width 11 height 11
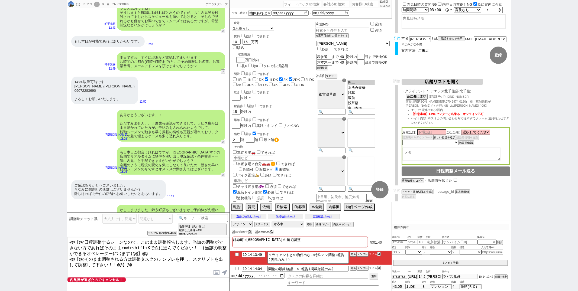
scroll to position [0, 0]
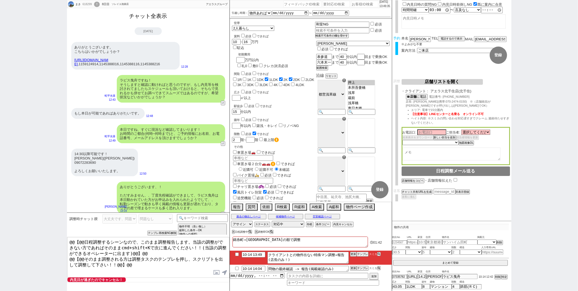
click at [145, 19] on button "チャット全表示" at bounding box center [148, 15] width 42 height 9
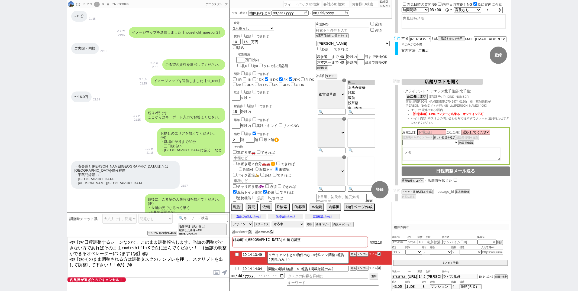
scroll to position [212, 0]
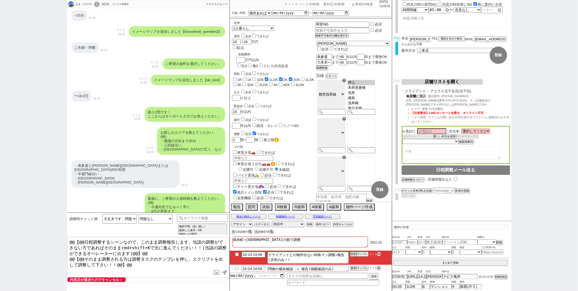
click at [424, 96] on button "☎ 店舗 に電話" at bounding box center [416, 96] width 21 height 5
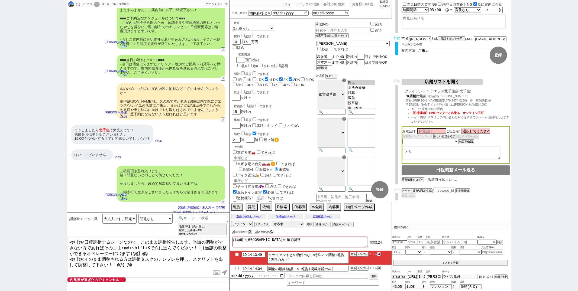
scroll to position [0, 0]
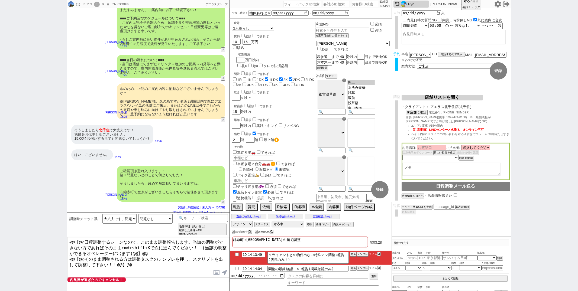
click at [432, 146] on input at bounding box center [431, 148] width 29 height 5
type input "[PERSON_NAME]"
click at [457, 158] on select "未定 希望で最短でOK 最短以外でOK 日程がNG(直近で別日提案可) 日程がNG(直近はNG) お客様ごとNG 折返し待ち 店舗が定休/終業後で連絡取れず" at bounding box center [431, 158] width 56 height 5
select select "8"
click at [403, 156] on select "未定 希望で最短でOK 最短以外でOK 日程がNG(直近で別日提案可) 日程がNG(直近はNG) お客様ごとNG 折返し待ち 店舗が定休/終業後で連絡取れず" at bounding box center [431, 158] width 56 height 5
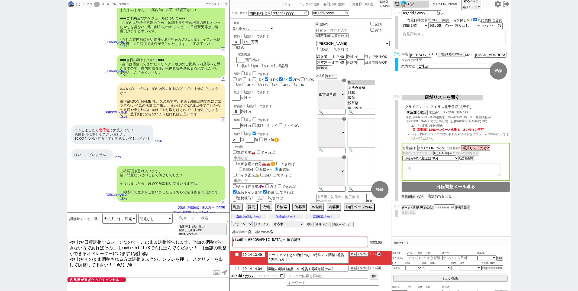
select select "8"
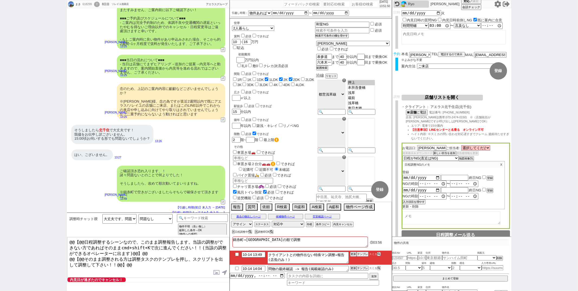
click at [484, 177] on input "checkbox" at bounding box center [484, 178] width 4 height 4
click at [490, 178] on button "登録" at bounding box center [489, 178] width 5 height 4
checkbox input "false"
click at [430, 96] on button "店舗リストを開く" at bounding box center [442, 98] width 81 height 6
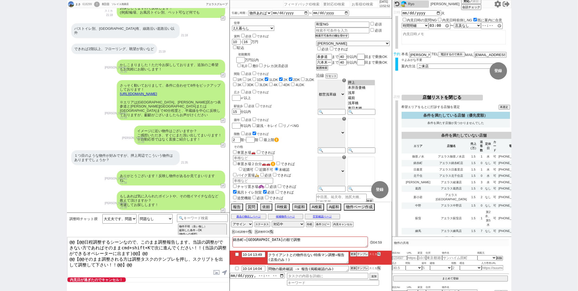
scroll to position [520, 0]
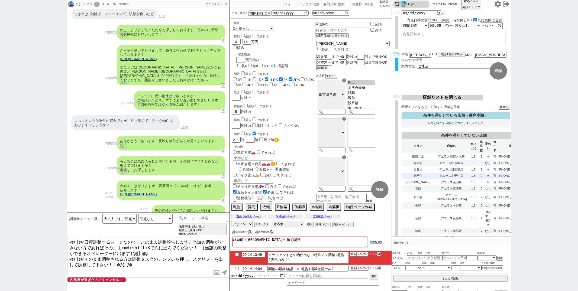
click at [484, 179] on td "水" at bounding box center [488, 176] width 8 height 7
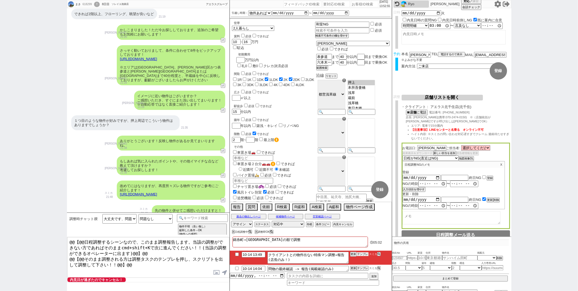
click at [361, 255] on button "テンプレ" at bounding box center [363, 255] width 12 height 4
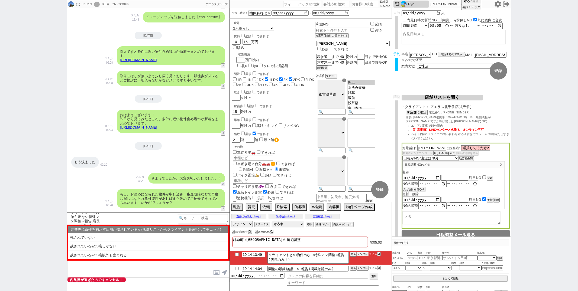
scroll to position [1720, 0]
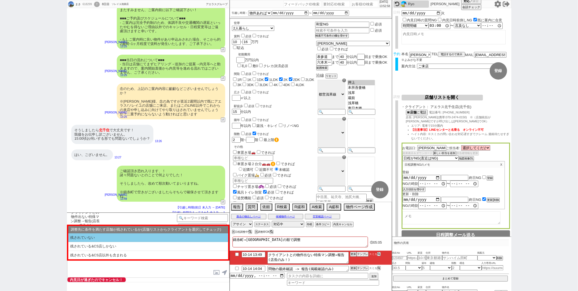
click at [128, 239] on li "残されていない" at bounding box center [148, 238] width 160 height 9
select select "残されていない"
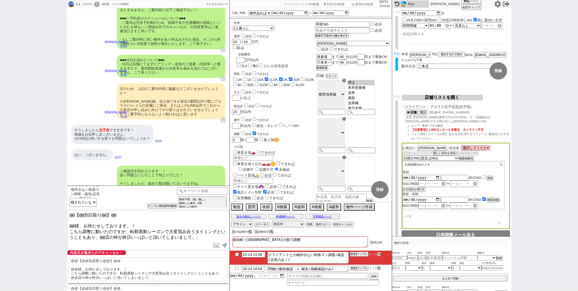
drag, startPoint x: 74, startPoint y: 223, endPoint x: 120, endPoint y: 62, distance: 167.6
click at [120, 62] on div "まき 618299 ! 0 8日目 ソレイユ池袋店 冬眠中 自社客 アエラスグループ スミカ_BPO チャット全表示 [DATE] ようこそLINE物件紹介の…" at bounding box center [148, 145] width 163 height 291
type textarea "[PERSON_NAME]様、お待たせしております、！ こちら調整に動いたのですが、転勤異動シーズンで大変混み合うタイミングということもあり、錦糸町の店舗、ま…"
checkbox input "true"
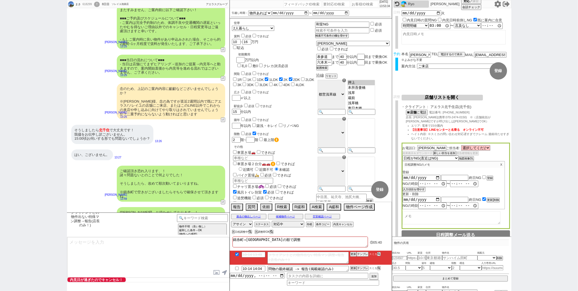
scroll to position [1753, 0]
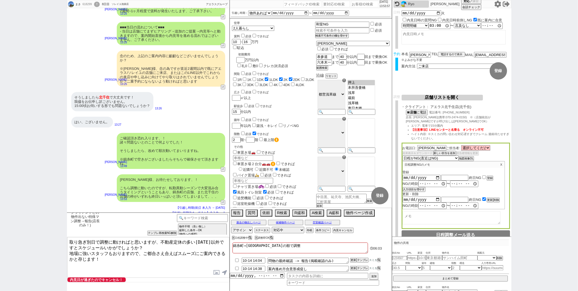
type textarea "取り急ぎ別日で調整に動ければと思いますが、不動産定休の多い[DATE]以外ですとスケジュールいかがでしょうか？ 地場に強いスタッフもおりますので、ご都合さえ合…"
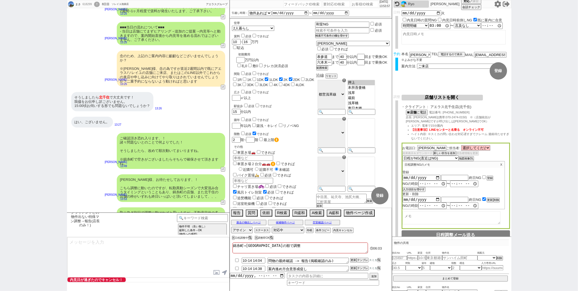
scroll to position [1782, 0]
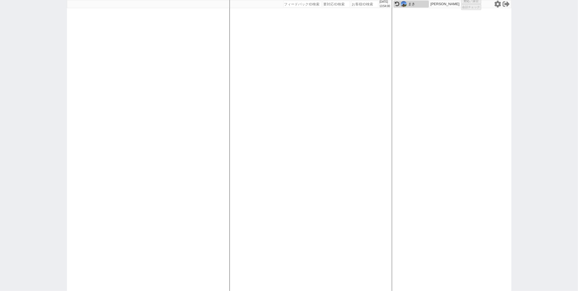
select select
select select "3"
select select
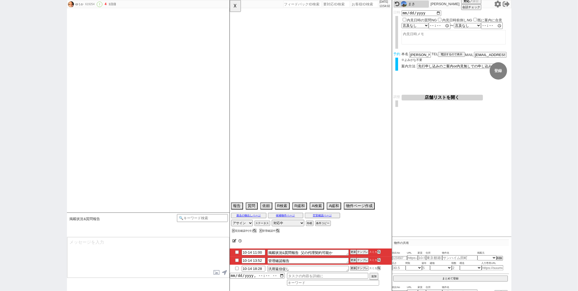
type textarea "父の代理契約"
select select "13"
select select "0"
select select "33"
select select "965"
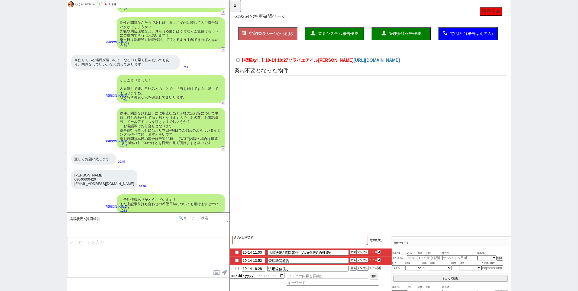
scroll to position [0, 0]
click at [239, 3] on button "☓" at bounding box center [235, 5] width 10 height 11
